Goal: Task Accomplishment & Management: Use online tool/utility

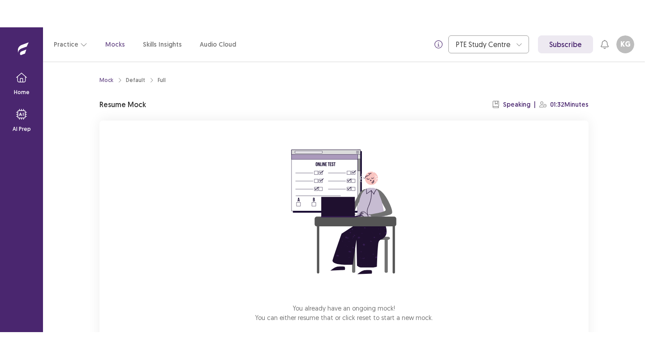
scroll to position [49, 0]
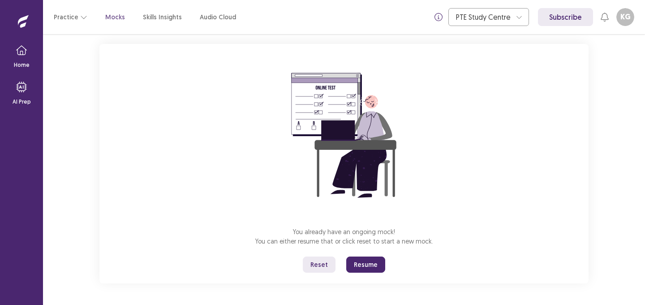
click at [316, 265] on button "Reset" at bounding box center [319, 264] width 33 height 16
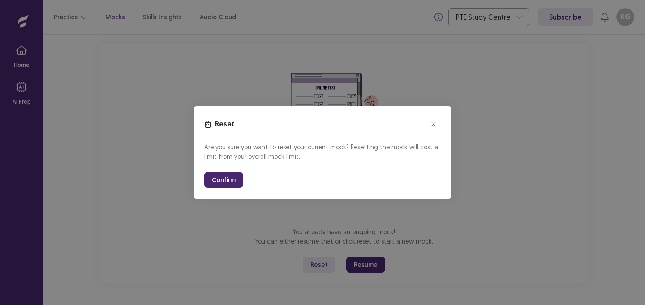
click at [228, 181] on button "Confirm" at bounding box center [223, 180] width 39 height 16
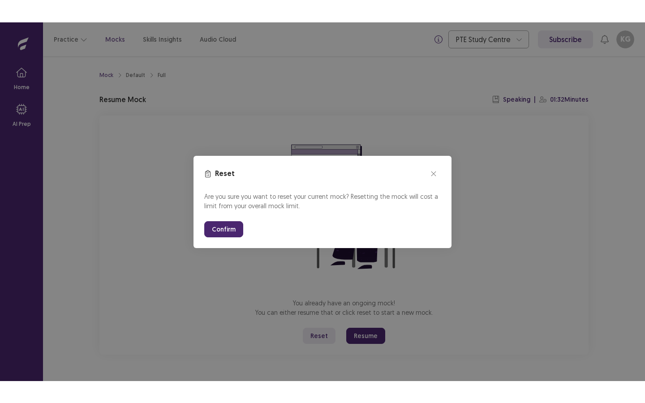
scroll to position [0, 0]
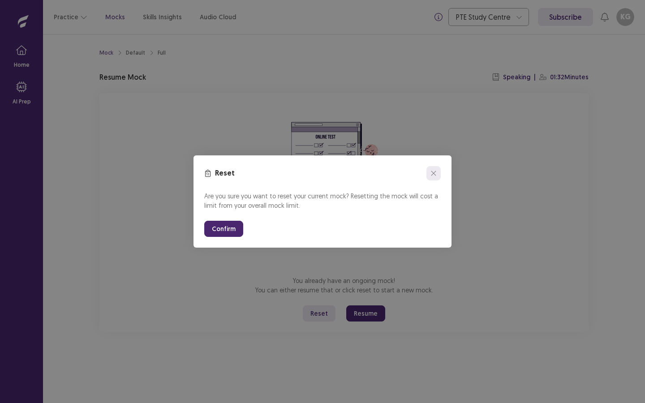
click at [433, 173] on icon "close" at bounding box center [433, 173] width 5 height 5
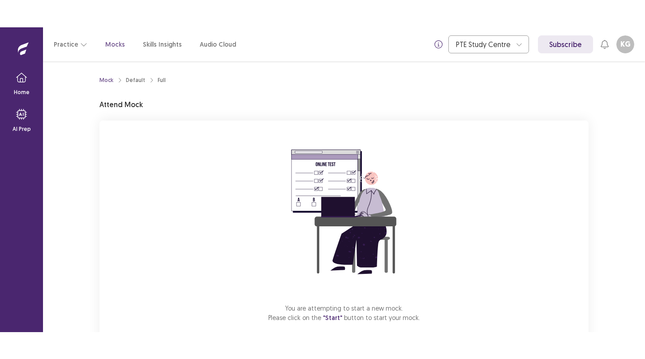
scroll to position [49, 0]
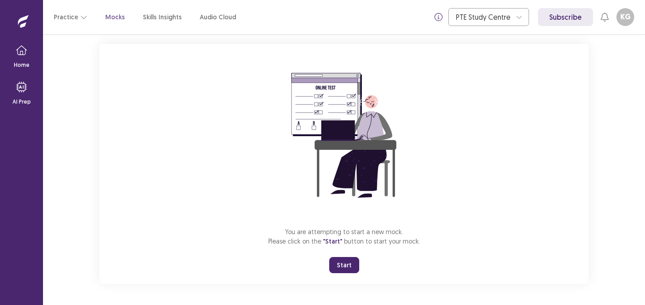
click at [348, 269] on button "Start" at bounding box center [344, 265] width 30 height 16
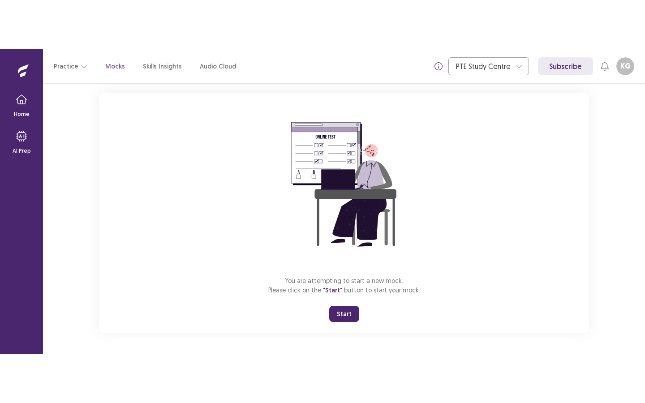
scroll to position [0, 0]
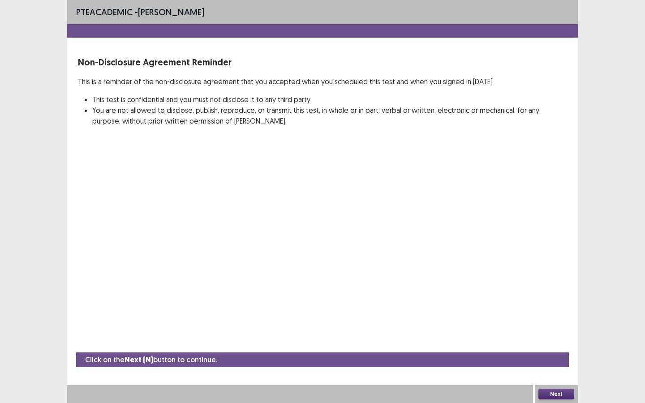
click at [558, 304] on button "Next" at bounding box center [557, 394] width 36 height 11
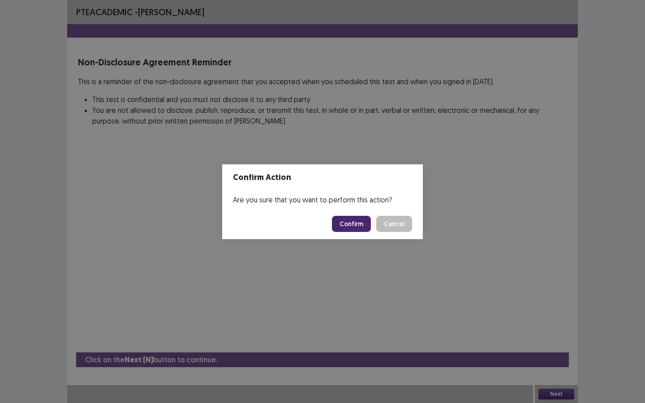
click at [353, 221] on button "Confirm" at bounding box center [351, 224] width 39 height 16
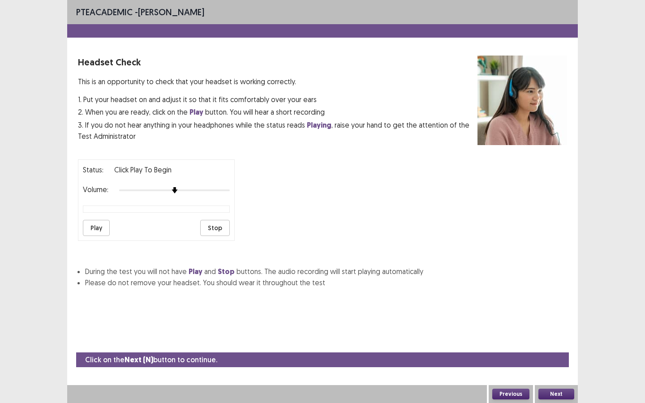
click at [93, 226] on button "Play" at bounding box center [96, 228] width 27 height 16
